Goal: Task Accomplishment & Management: Use online tool/utility

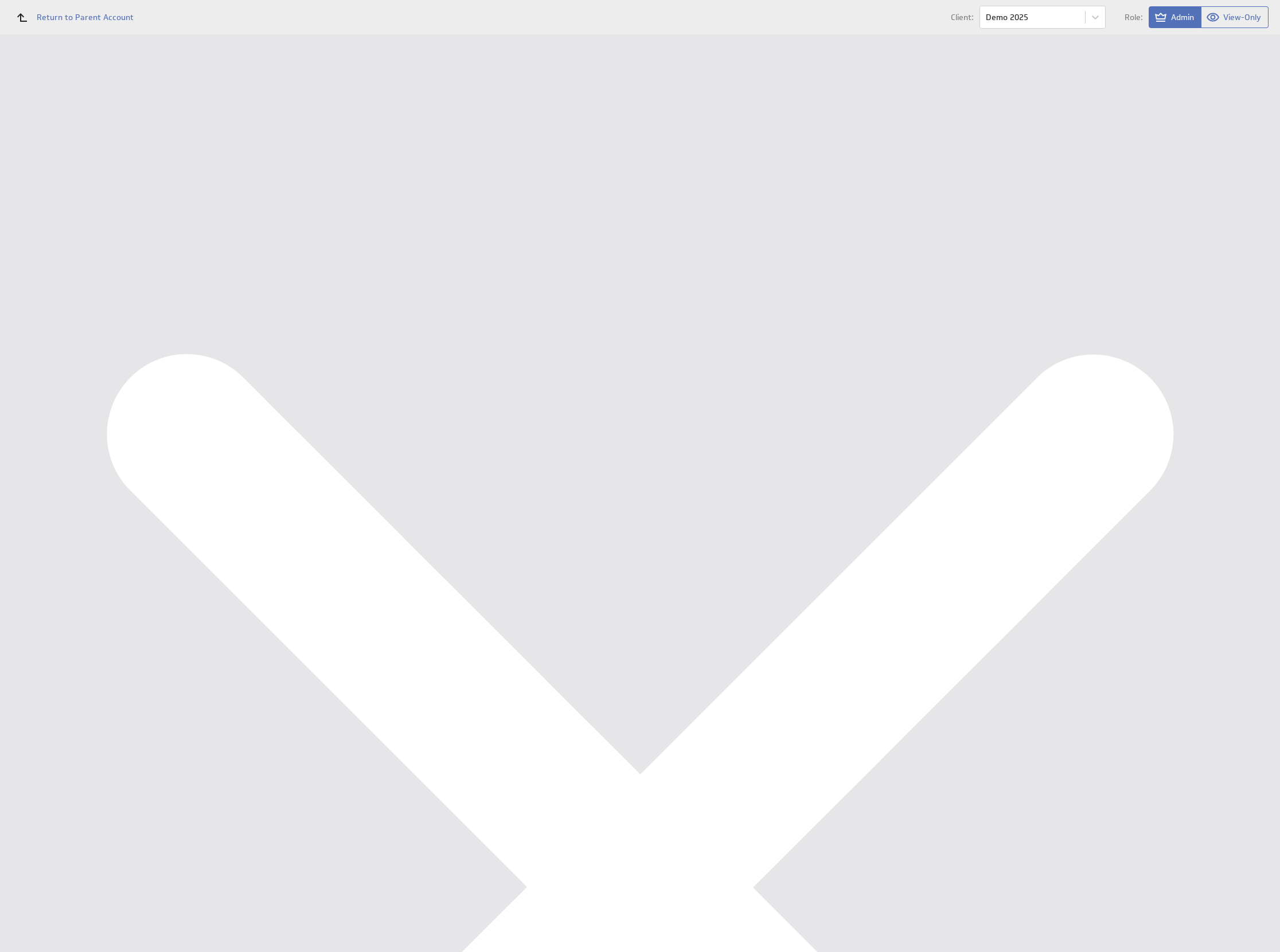
scroll to position [2376, 0]
click at [66, 80] on div "Dashboards Management Dashboard Financieel KPI Dashboard Components Data Source…" at bounding box center [74, 80] width 149 height 0
click at [59, 103] on div "Dashboards" at bounding box center [74, 101] width 94 height 13
click at [354, 34] on div "Import New blank dashboard Dashboards Share Delete" at bounding box center [714, 34] width 1131 height 0
click at [67, 199] on div "Components" at bounding box center [74, 191] width 149 height 25
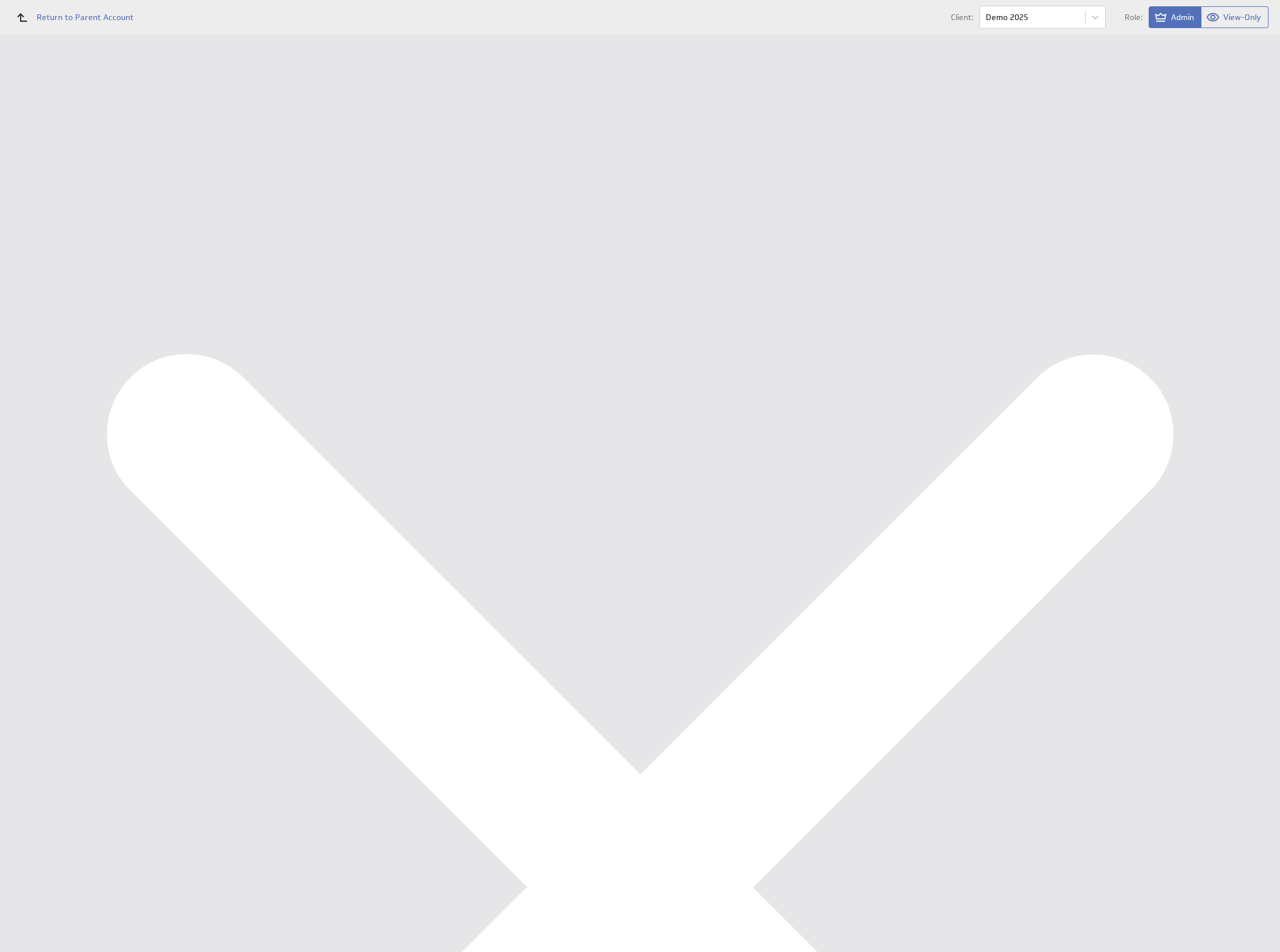
click at [1222, 73] on button "Import" at bounding box center [1230, 69] width 42 height 23
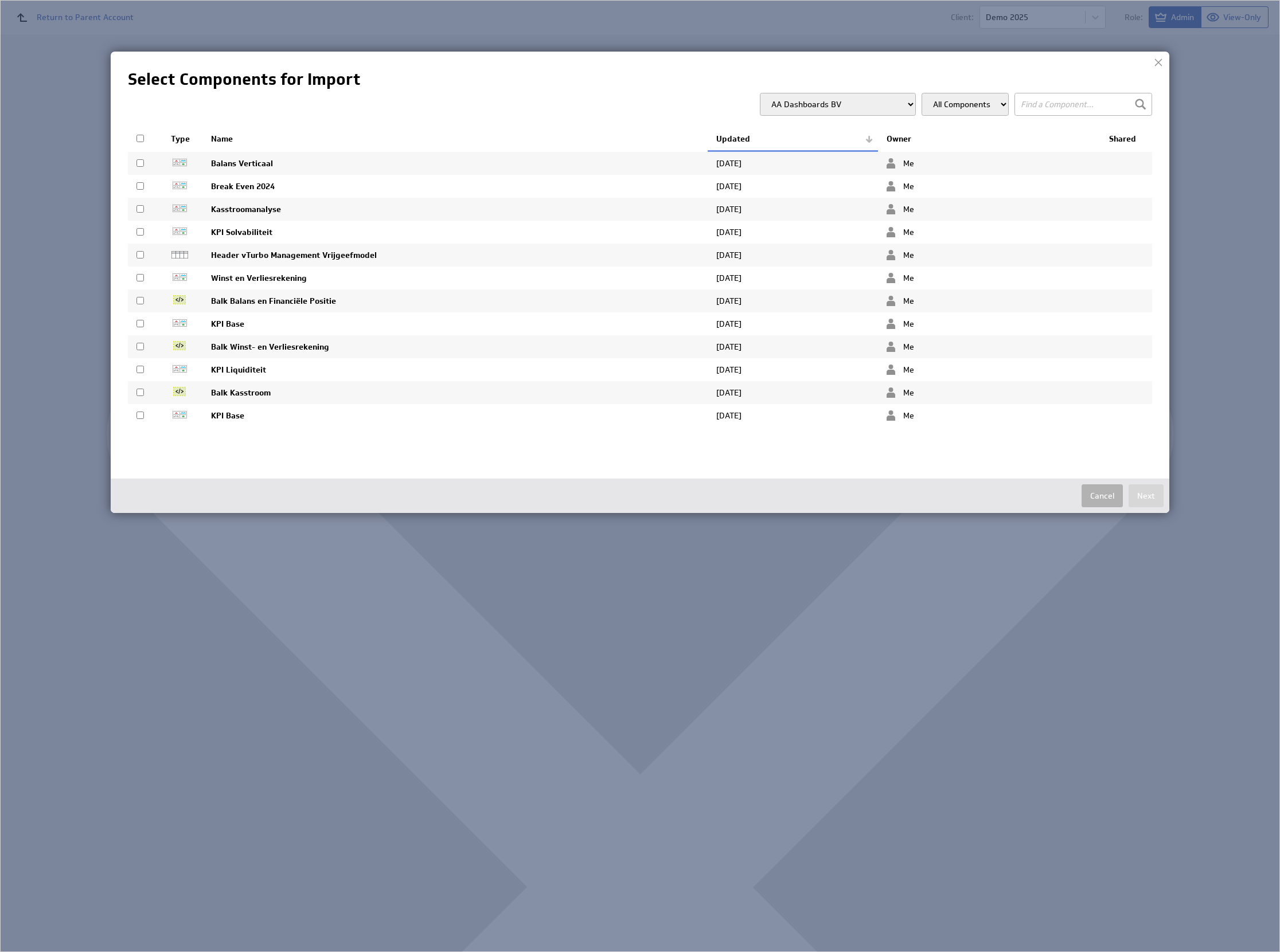
click at [885, 101] on select "AA Dashboards BV AA Dashboards Eenmanszaak AA Dashboards VOF AA Demo CC AA Demo…" at bounding box center [837, 104] width 156 height 23
click at [865, 106] on select "AA Dashboards BV AA Dashboards Eenmanszaak AA Dashboards VOF AA Demo CC AA Demo…" at bounding box center [837, 104] width 156 height 23
select select "e375b4aeb5bf6aab50bf64e4381b29e9"
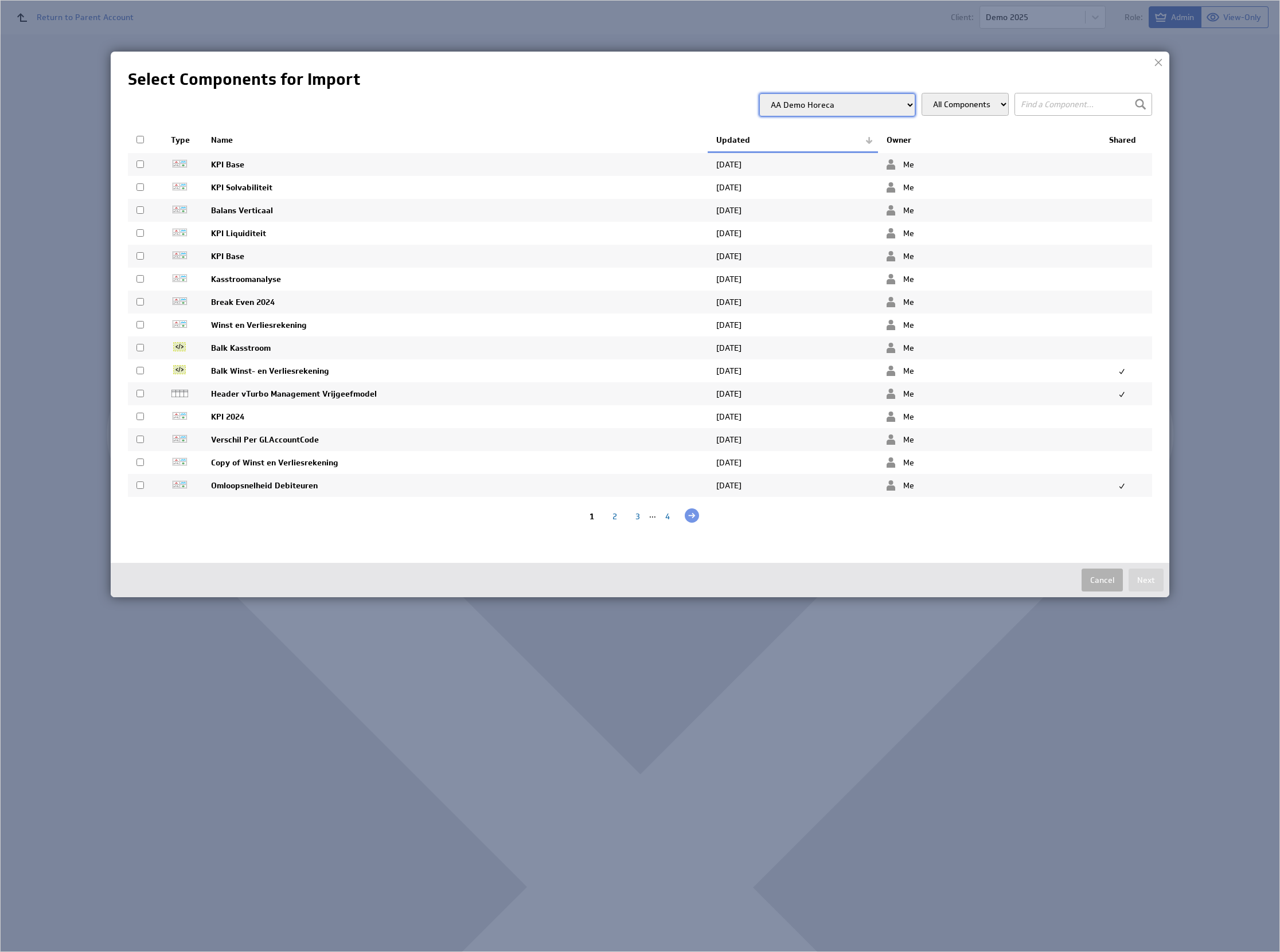
click at [616, 519] on div "2" at bounding box center [614, 516] width 23 height 11
